Goal: Task Accomplishment & Management: Complete application form

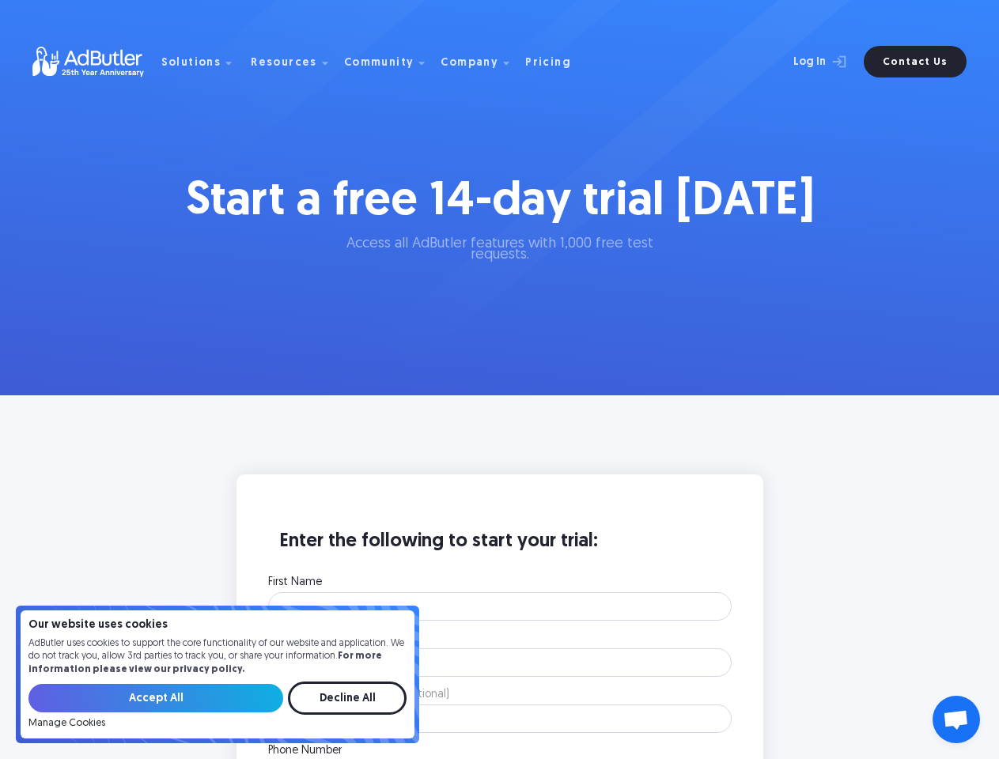
click at [363, 62] on div "Community" at bounding box center [379, 63] width 70 height 11
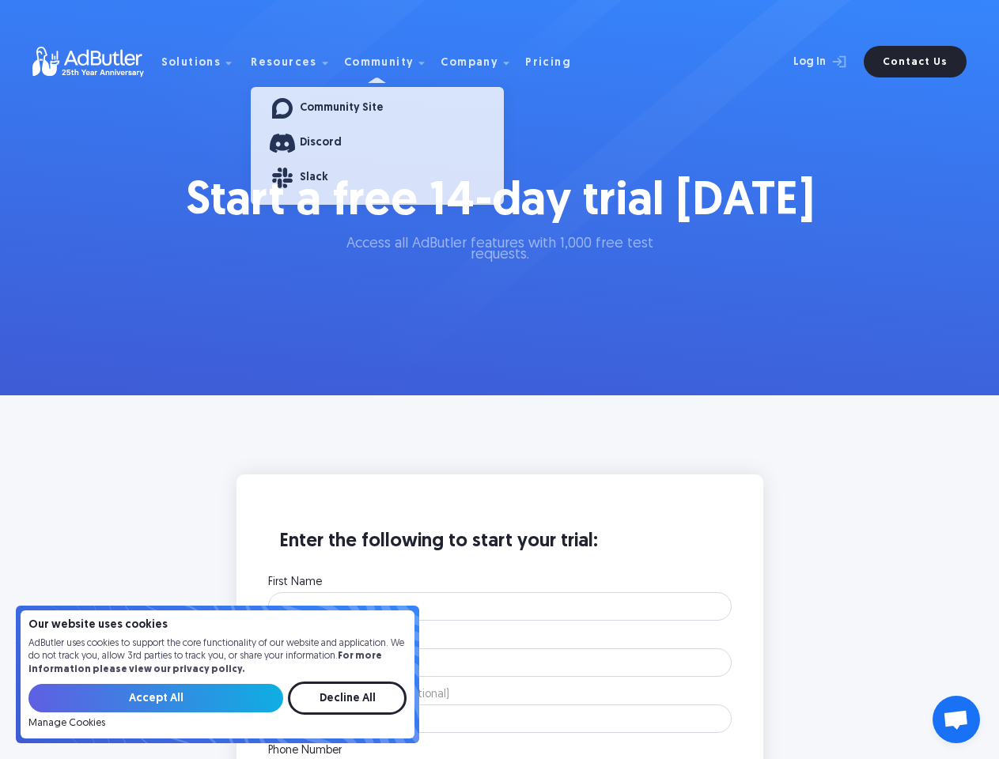
click at [201, 62] on div "Solutions" at bounding box center [191, 63] width 60 height 11
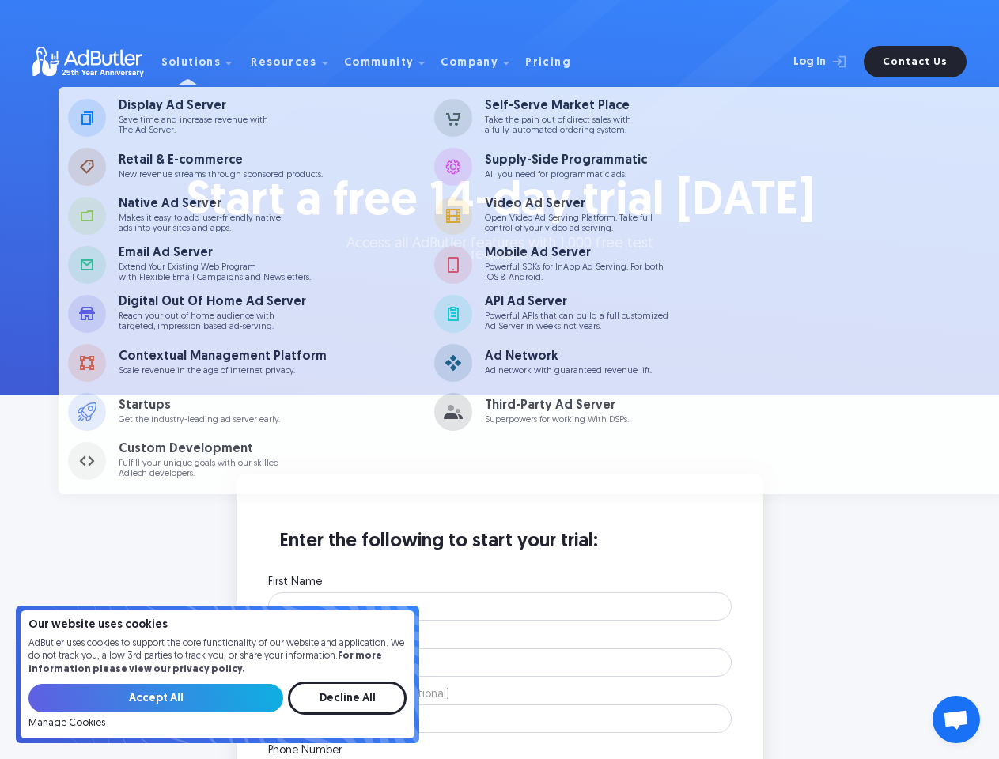
click at [288, 62] on div "Resources" at bounding box center [284, 63] width 66 height 11
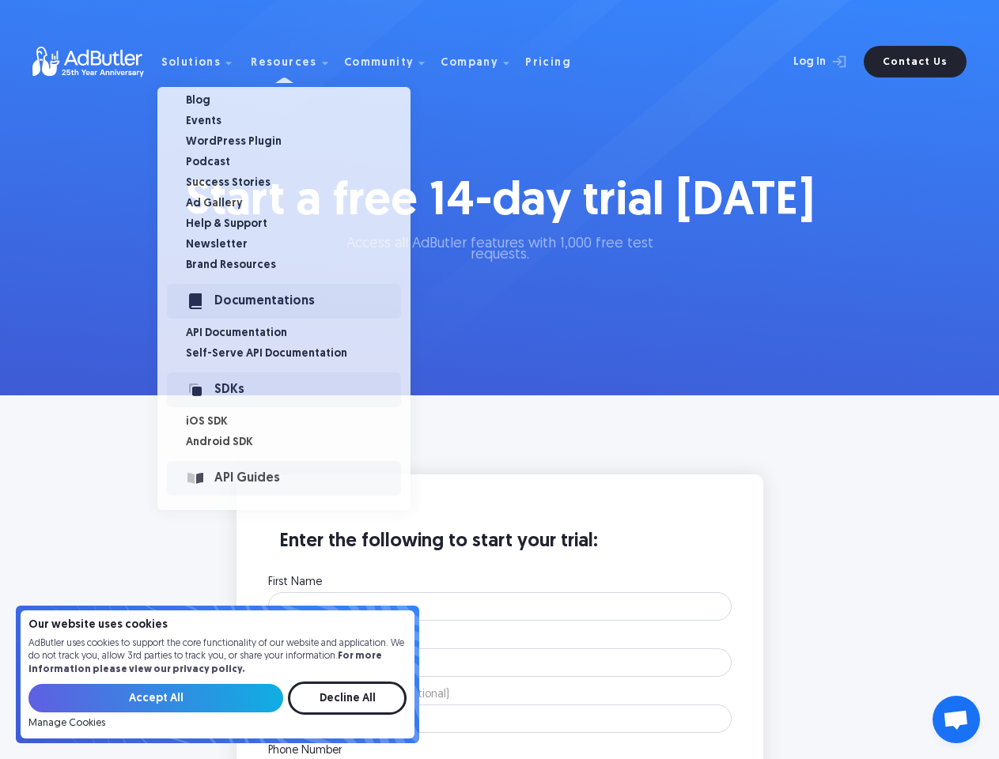
click at [379, 62] on div "Community" at bounding box center [379, 63] width 70 height 11
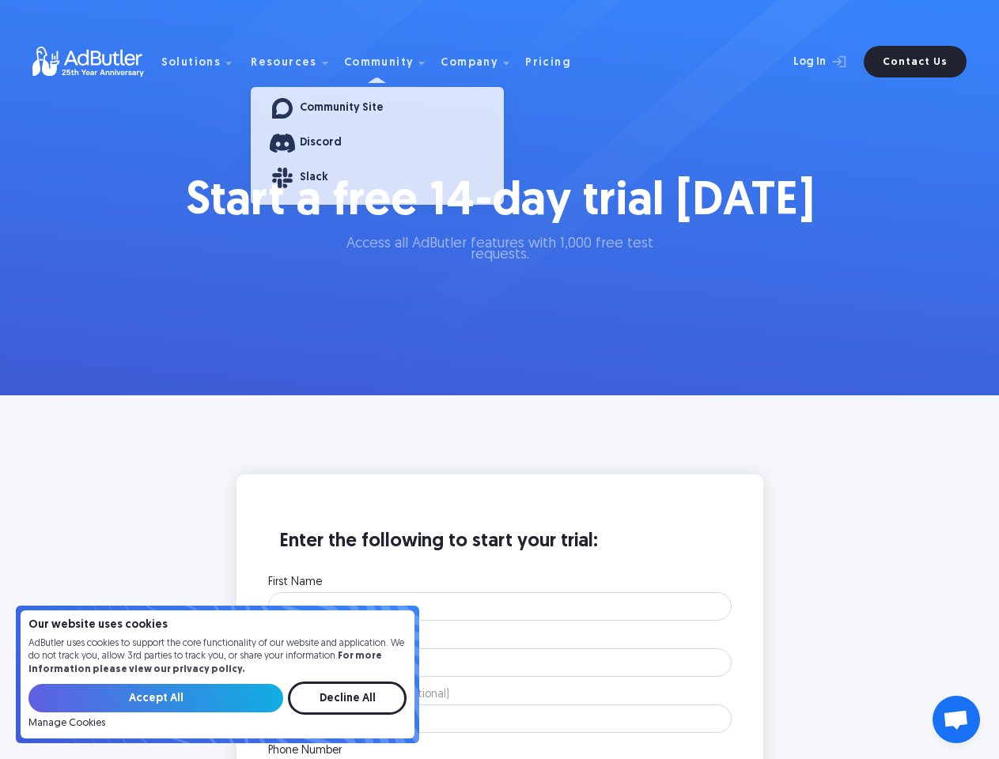
click at [468, 62] on div "Company" at bounding box center [470, 63] width 58 height 11
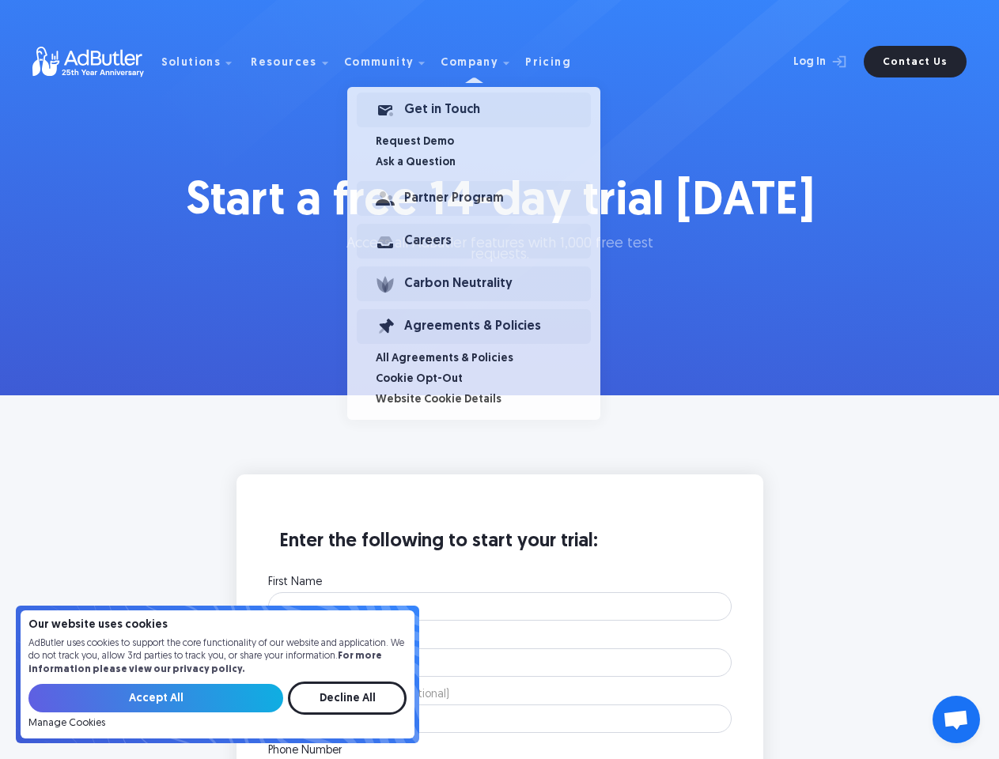
click at [156, 699] on input "Accept All" at bounding box center [155, 698] width 255 height 28
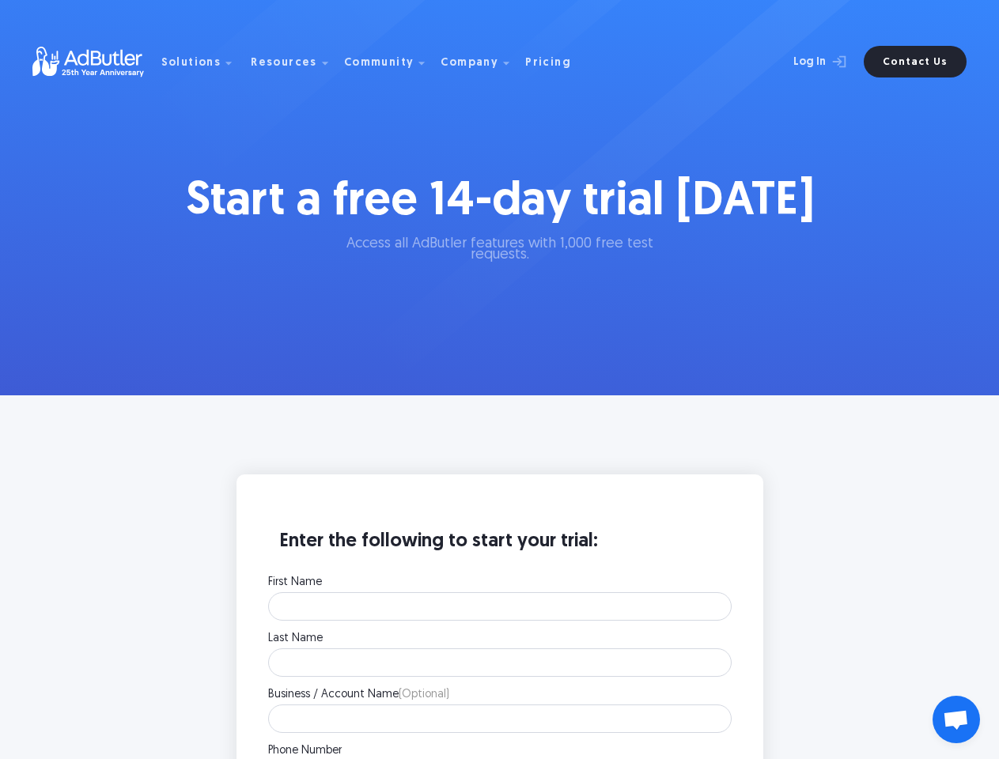
click at [347, 699] on label "Business / Account Name (Optional)" at bounding box center [500, 695] width 464 height 11
click at [347, 705] on input "Business / Account Name (Optional)" at bounding box center [500, 719] width 464 height 28
click at [956, 720] on span "Open chat" at bounding box center [956, 721] width 26 height 22
